Goal: Information Seeking & Learning: Learn about a topic

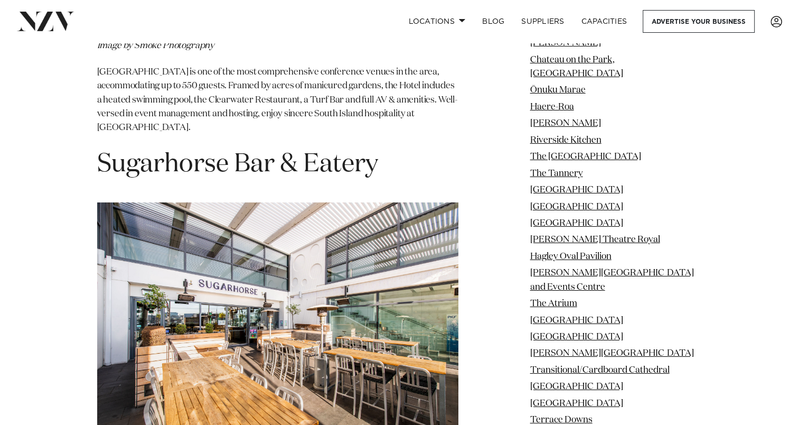
scroll to position [15777, 0]
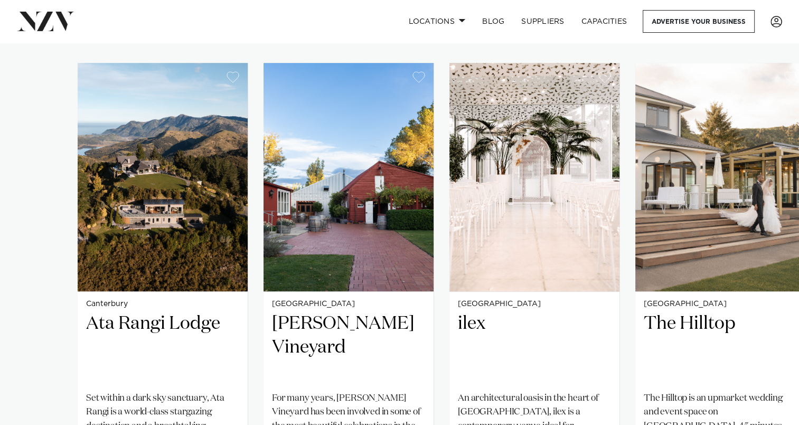
scroll to position [246, 0]
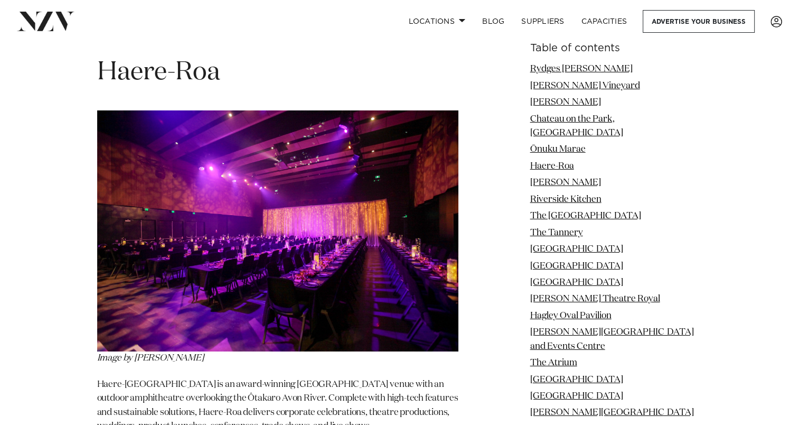
scroll to position [3574, 0]
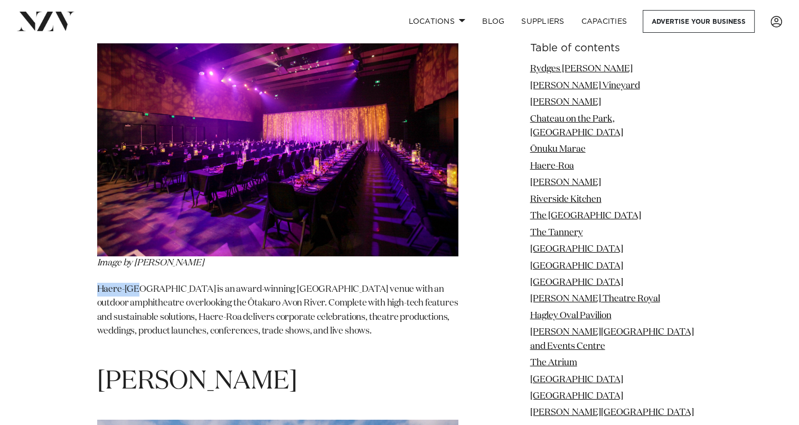
drag, startPoint x: 98, startPoint y: 214, endPoint x: 138, endPoint y: 212, distance: 40.8
click at [138, 283] on p "Haere-[GEOGRAPHIC_DATA] is an award-winning [GEOGRAPHIC_DATA] venue with an out…" at bounding box center [277, 318] width 361 height 70
copy p "Haere-Roa"
